Goal: Navigation & Orientation: Understand site structure

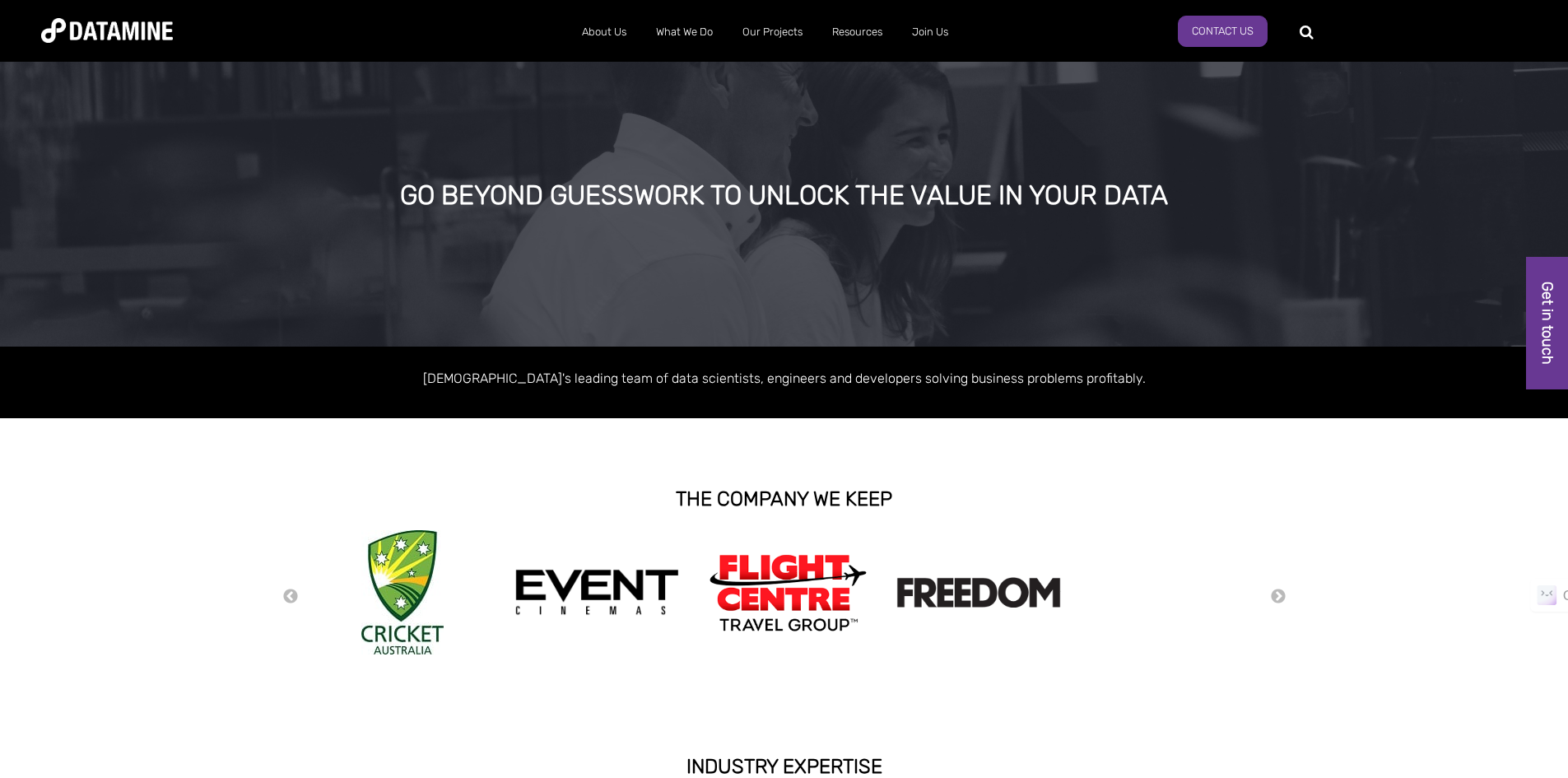
click at [624, 67] on link "The Datamine Story" at bounding box center [655, 65] width 148 height 47
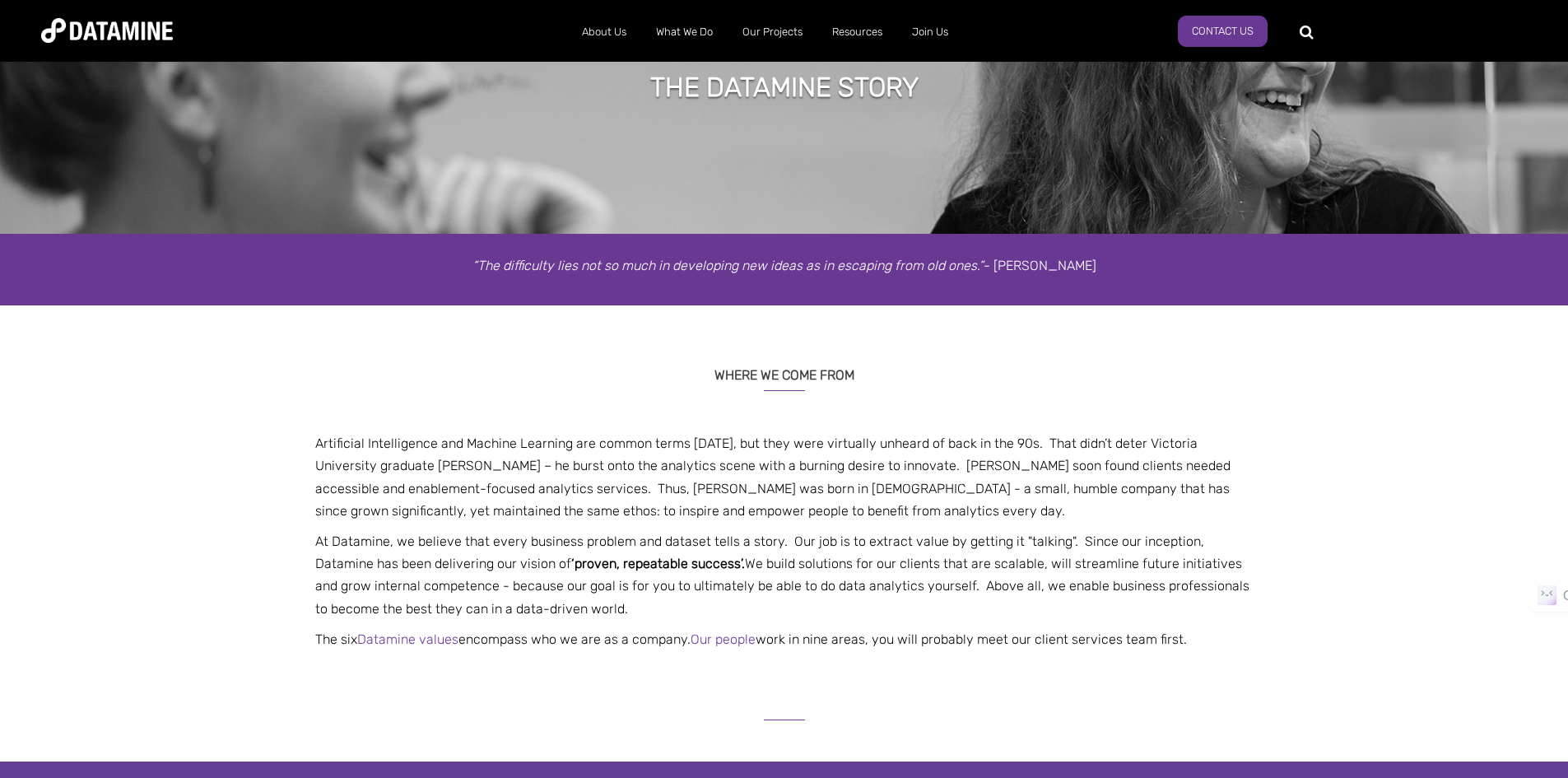
scroll to position [83, 0]
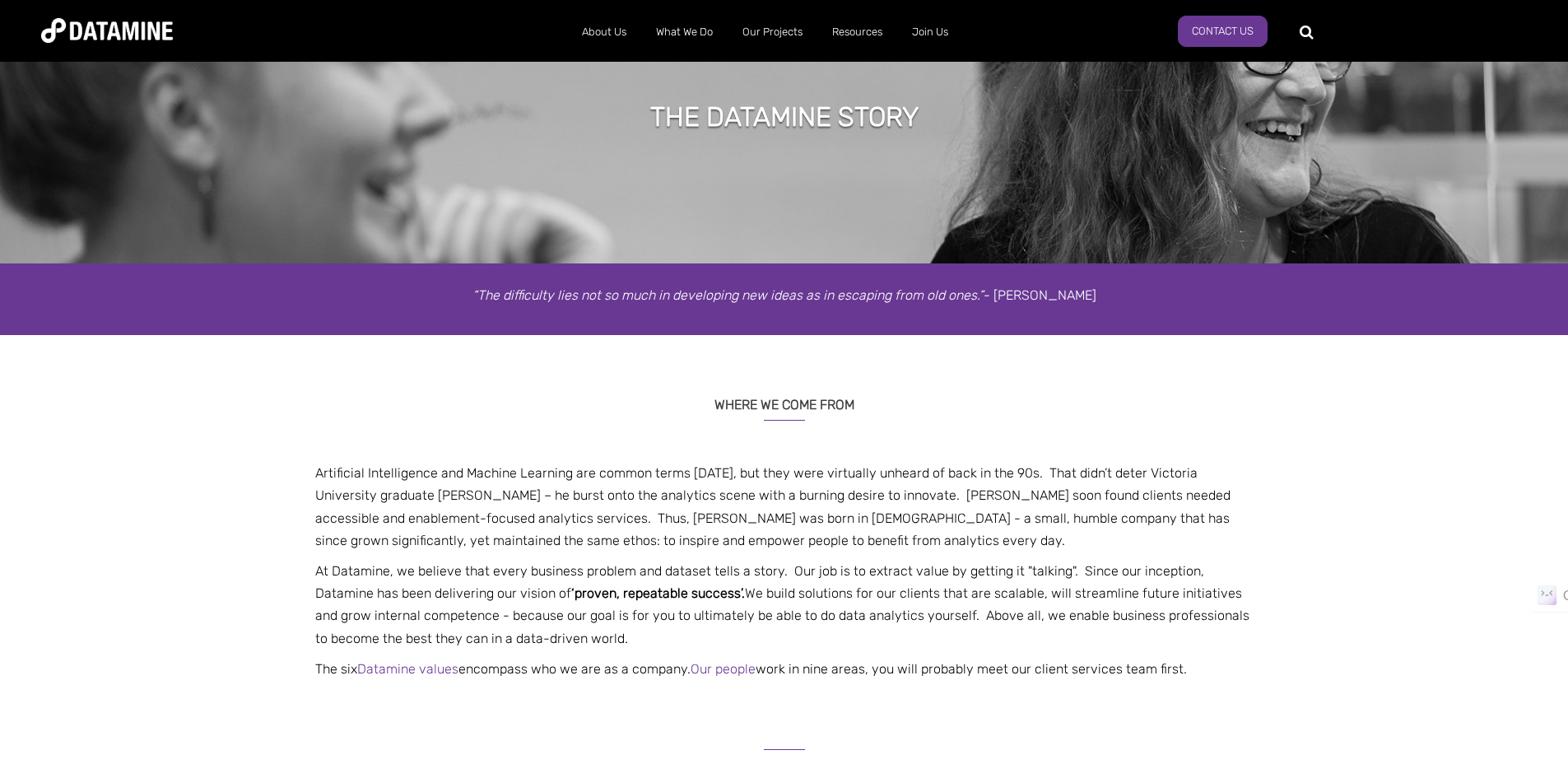
click at [685, 63] on link "Our Solutions" at bounding box center [730, 65] width 148 height 47
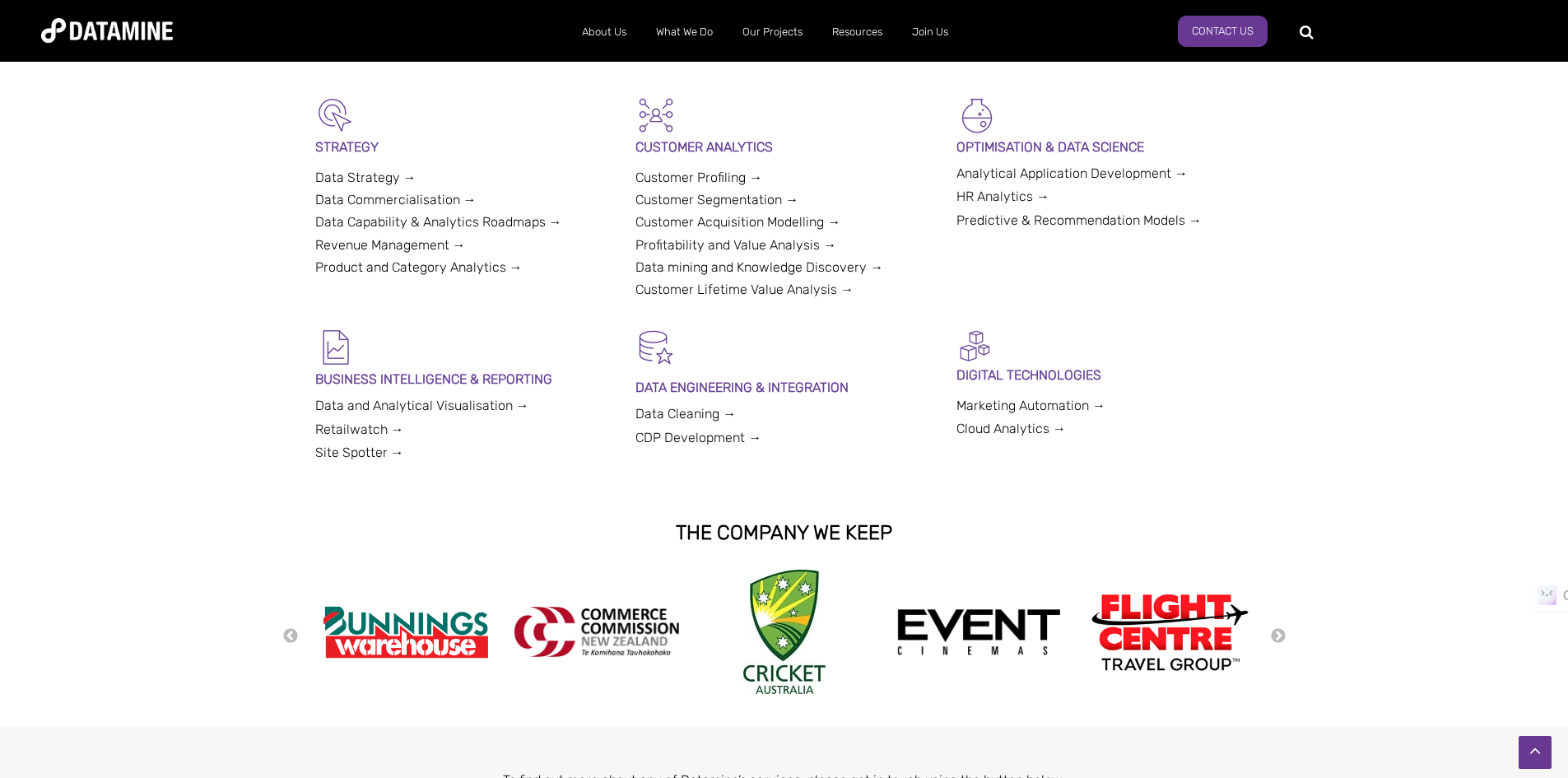
scroll to position [329, 0]
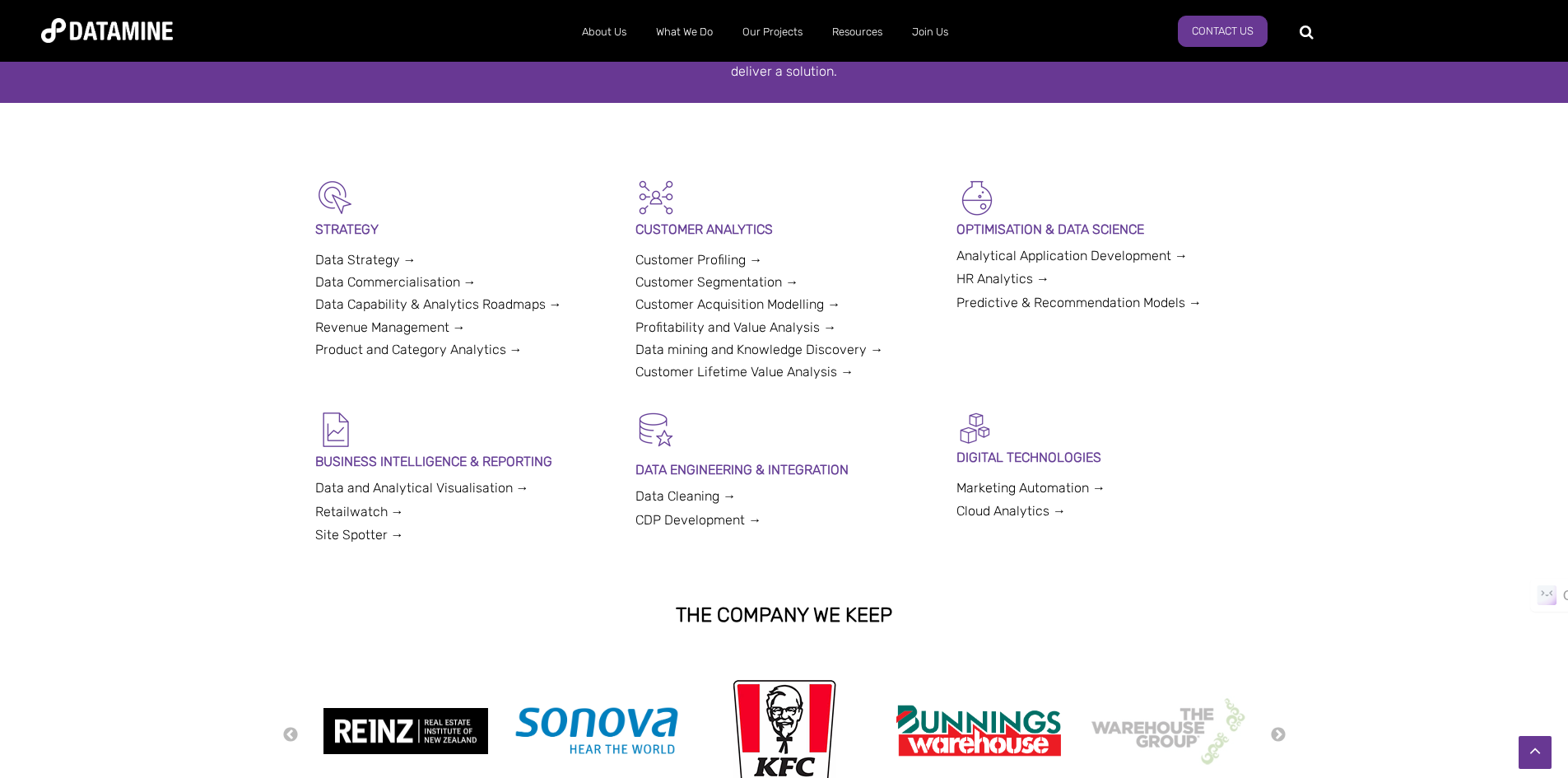
click at [612, 102] on link "Our People" at bounding box center [655, 112] width 148 height 47
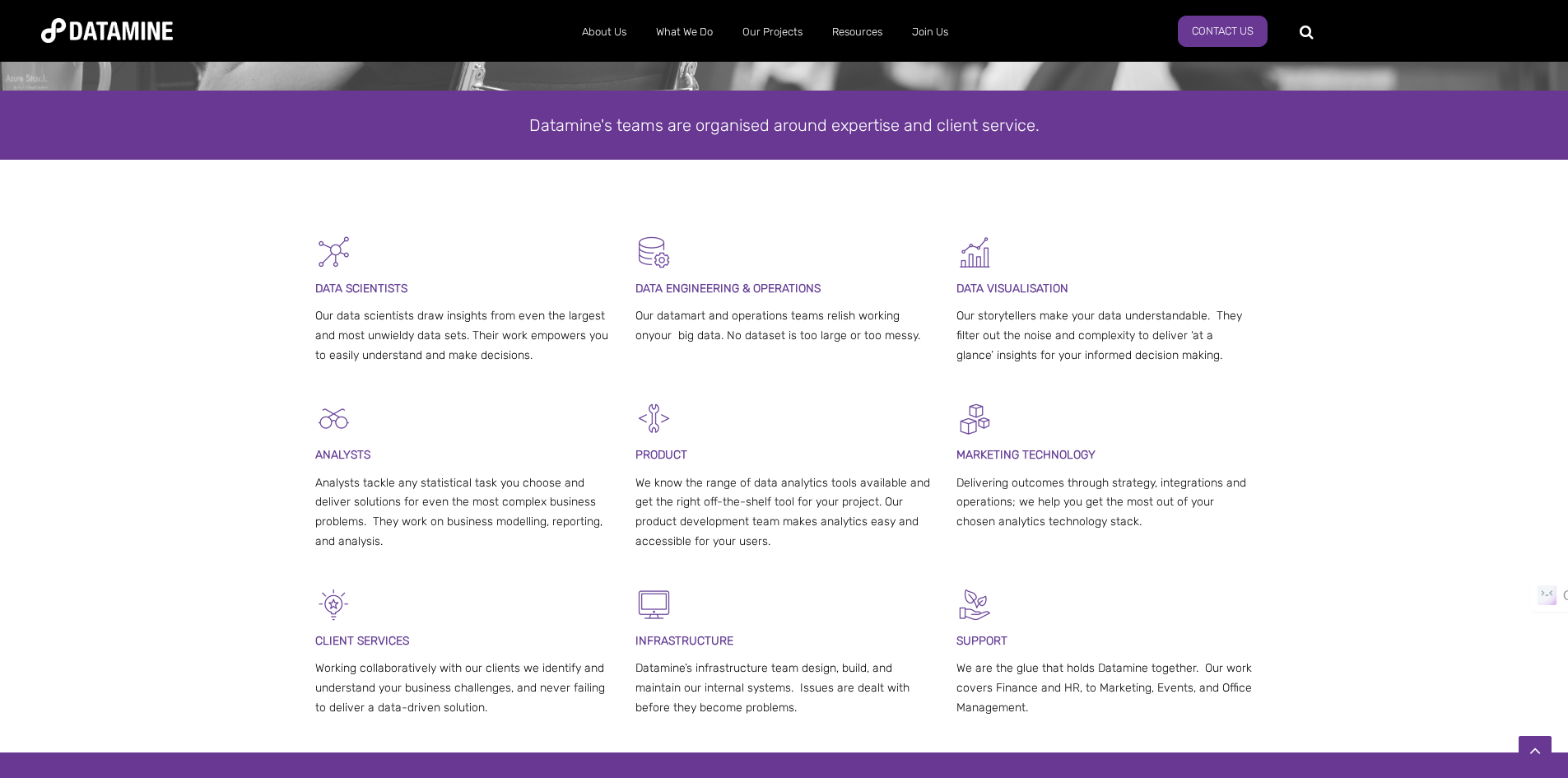
scroll to position [165, 0]
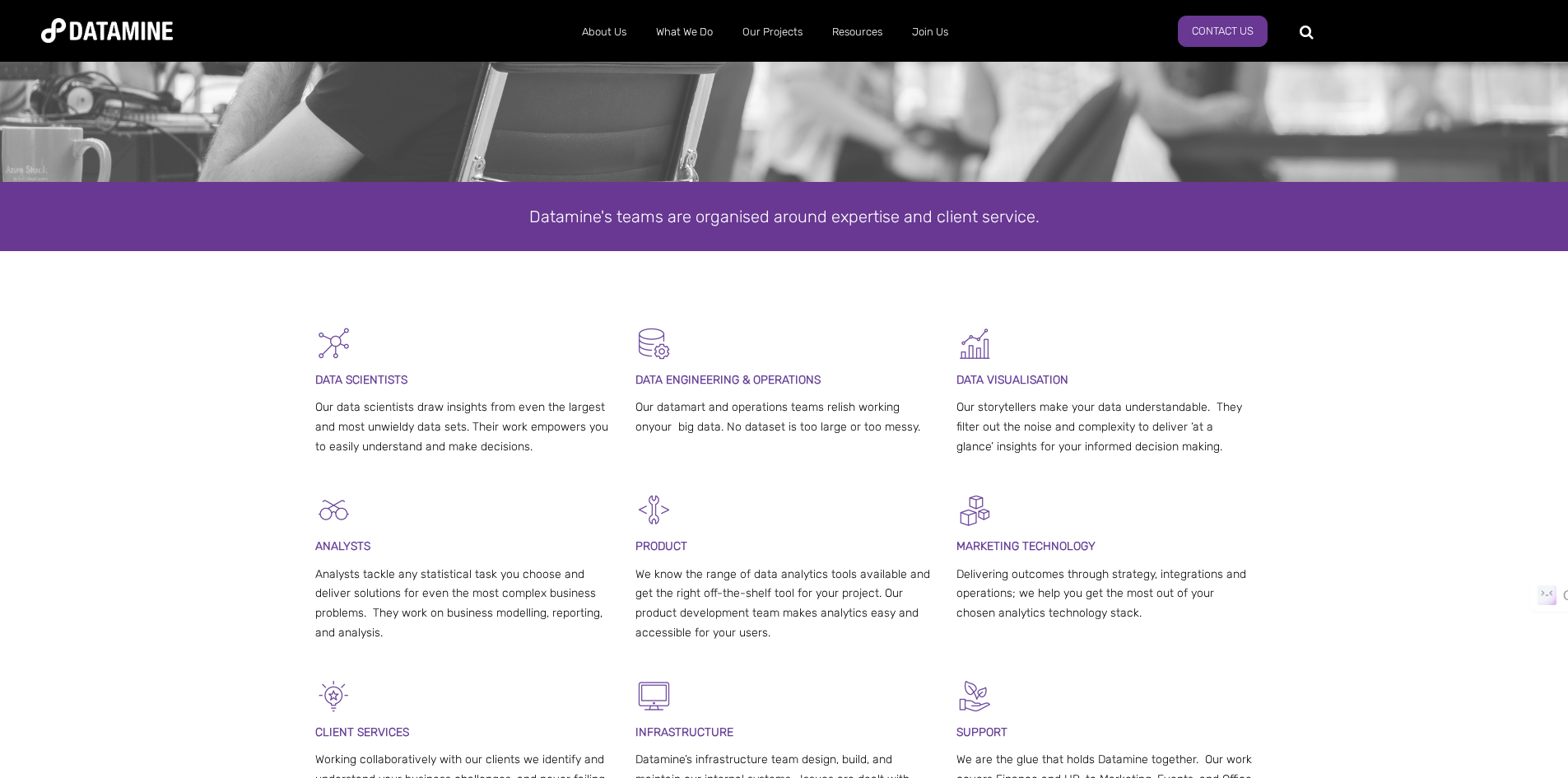
click at [617, 105] on link "Our People" at bounding box center [655, 112] width 148 height 47
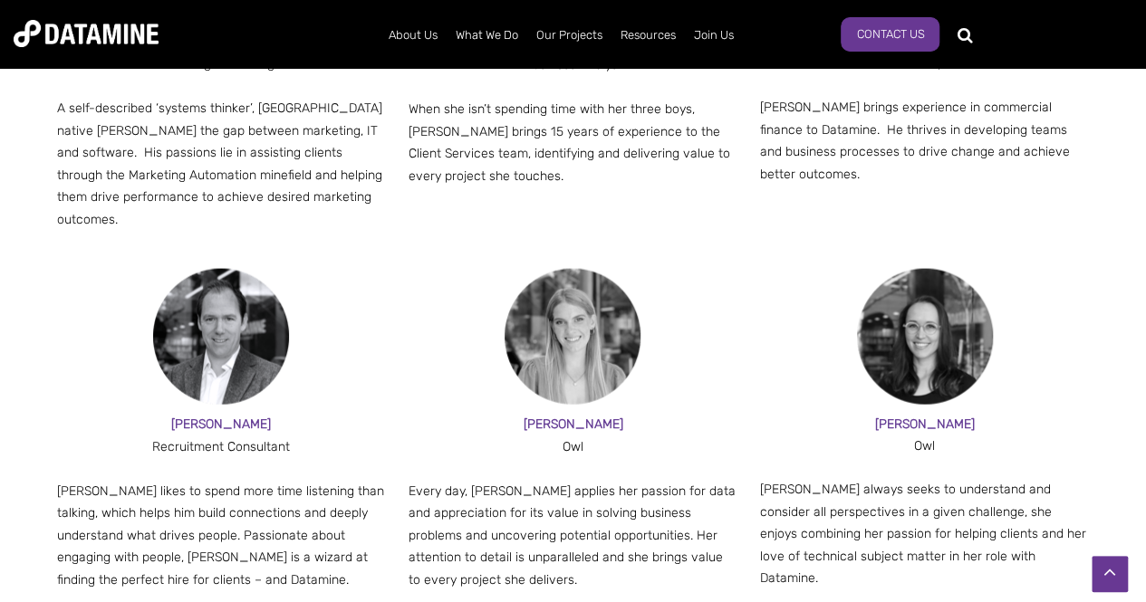
scroll to position [1902, 0]
